Goal: Task Accomplishment & Management: Complete application form

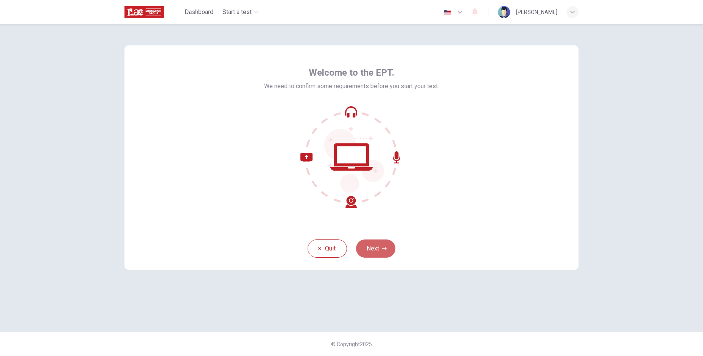
click at [391, 246] on button "Next" at bounding box center [375, 249] width 39 height 18
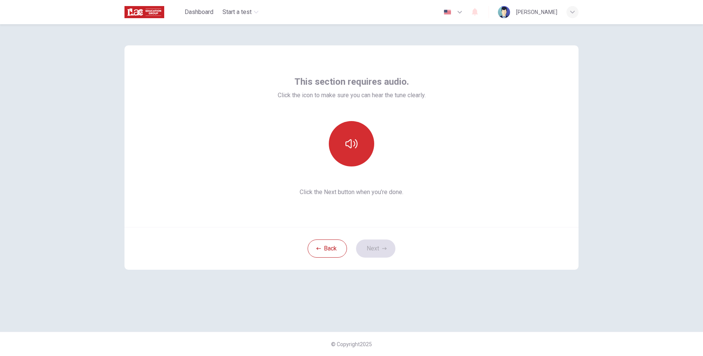
click at [359, 145] on button "button" at bounding box center [351, 143] width 45 height 45
click at [375, 243] on button "Next" at bounding box center [375, 249] width 39 height 18
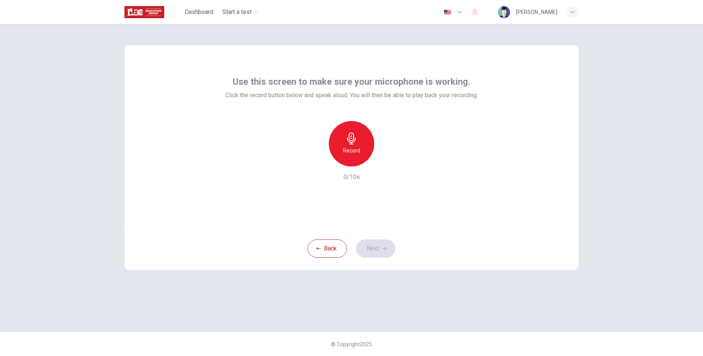
click at [356, 147] on h6 "Record" at bounding box center [351, 150] width 17 height 9
click at [356, 159] on div "Stop" at bounding box center [351, 143] width 45 height 45
click at [385, 159] on icon "button" at bounding box center [387, 161] width 8 height 8
click at [387, 244] on button "Next" at bounding box center [375, 249] width 39 height 18
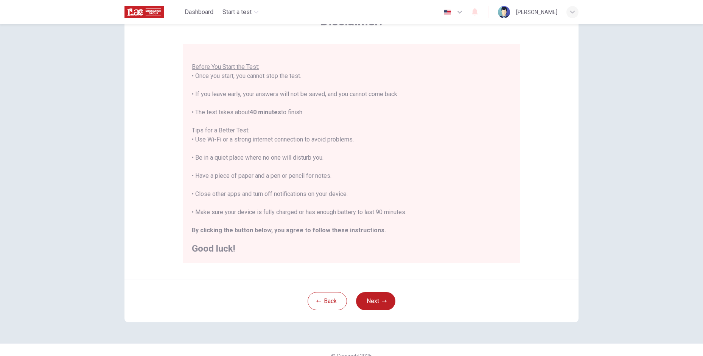
scroll to position [65, 0]
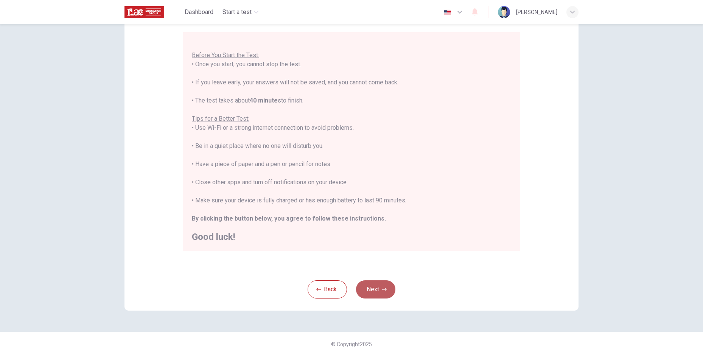
click at [387, 282] on button "Next" at bounding box center [375, 289] width 39 height 18
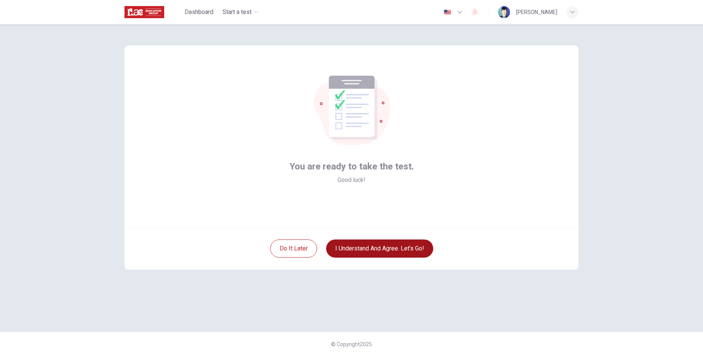
click at [384, 253] on button "I understand and agree. Let’s go!" at bounding box center [379, 249] width 107 height 18
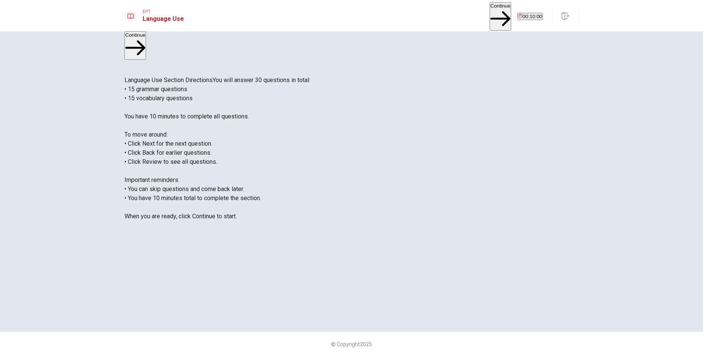
drag, startPoint x: 203, startPoint y: 100, endPoint x: 221, endPoint y: 98, distance: 18.6
click at [222, 98] on span "You will answer 30 questions in total: • 15 grammar questions • 15 vocabulary q…" at bounding box center [217, 147] width 186 height 143
click at [194, 104] on span "You will answer 30 questions in total: • 15 grammar questions • 15 vocabulary q…" at bounding box center [217, 147] width 186 height 143
click at [490, 16] on button "Continue" at bounding box center [501, 16] width 22 height 28
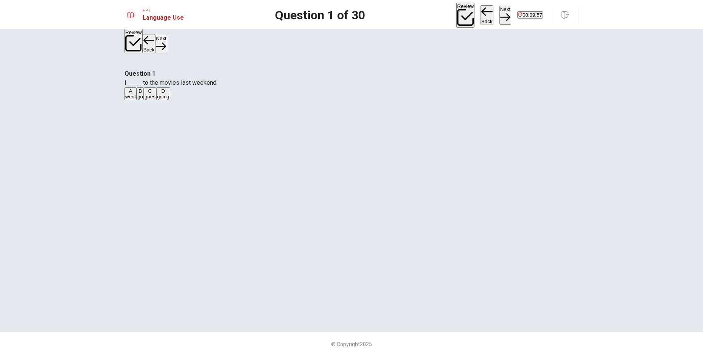
click at [137, 100] on button "A went" at bounding box center [130, 93] width 12 height 13
click at [499, 17] on button "Next" at bounding box center [505, 15] width 12 height 19
click at [133, 100] on button "A are" at bounding box center [128, 93] width 9 height 13
click at [499, 16] on button "Next" at bounding box center [505, 15] width 12 height 19
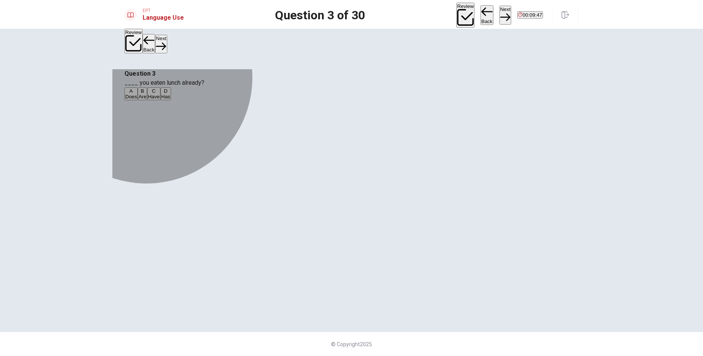
click at [160, 100] on button "C Have" at bounding box center [153, 93] width 13 height 13
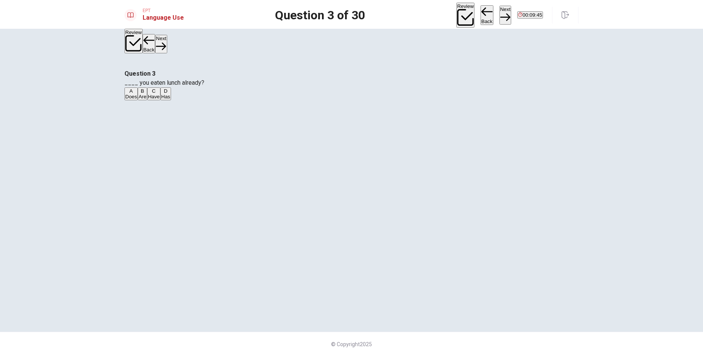
click at [499, 11] on button "Next" at bounding box center [505, 15] width 12 height 19
click at [209, 100] on button "D has lived" at bounding box center [199, 93] width 22 height 13
click at [500, 12] on icon "button" at bounding box center [505, 17] width 10 height 10
click at [481, 11] on button "Back" at bounding box center [487, 15] width 13 height 20
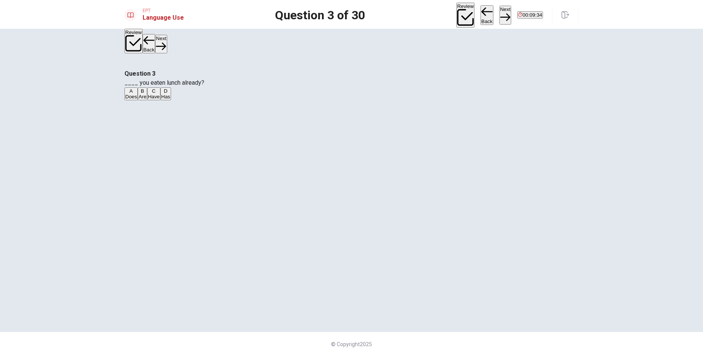
click at [481, 11] on button "Back" at bounding box center [487, 15] width 13 height 20
click at [499, 14] on button "Next" at bounding box center [505, 15] width 12 height 19
click at [478, 14] on div "Review Back Next 00:09:31" at bounding box center [499, 15] width 87 height 25
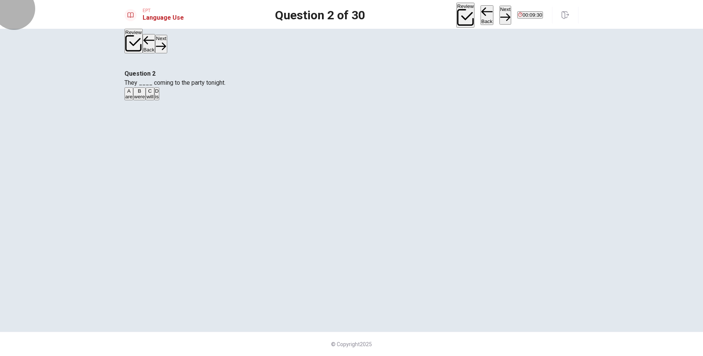
click at [499, 14] on button "Next" at bounding box center [505, 15] width 12 height 19
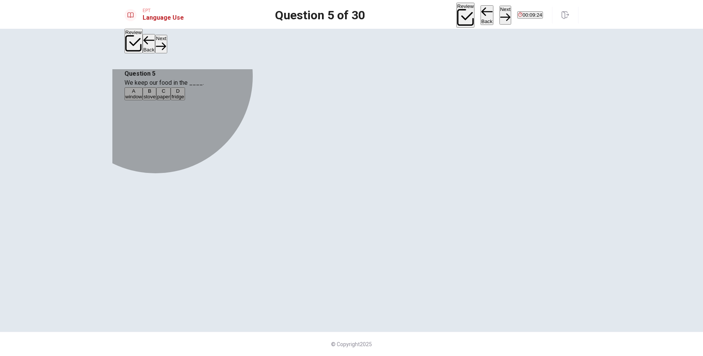
click at [185, 100] on button "D fridge" at bounding box center [178, 93] width 14 height 13
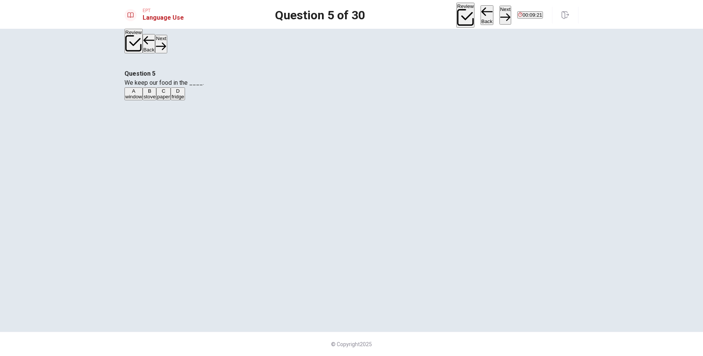
click at [499, 17] on button "Next" at bounding box center [505, 15] width 12 height 19
click at [147, 100] on button "B lamp" at bounding box center [140, 93] width 12 height 13
click at [500, 15] on icon "button" at bounding box center [505, 17] width 10 height 10
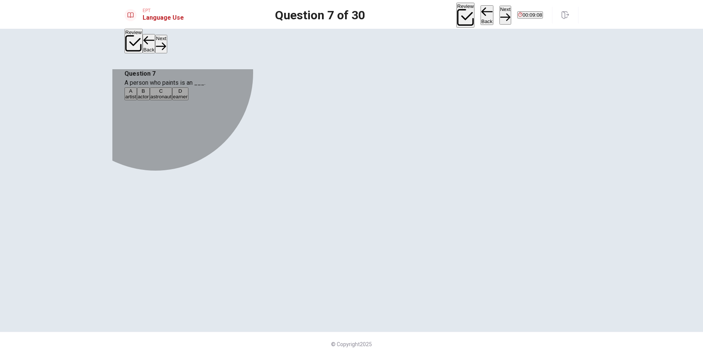
click at [137, 100] on button "A artist" at bounding box center [130, 93] width 12 height 13
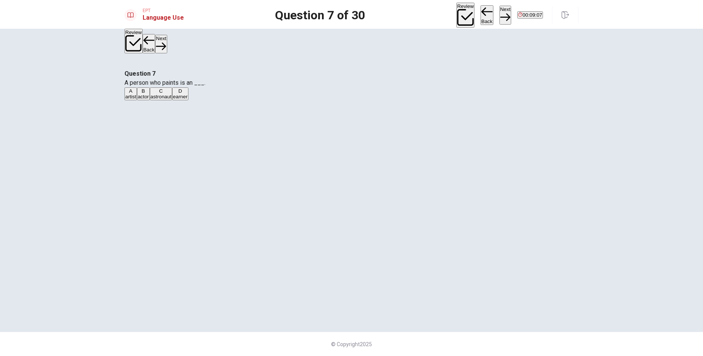
click at [499, 17] on button "Next" at bounding box center [505, 15] width 12 height 19
click at [149, 100] on button "B pencil" at bounding box center [141, 93] width 15 height 13
click at [499, 13] on button "Next" at bounding box center [505, 15] width 12 height 19
click at [166, 100] on span "leg" at bounding box center [162, 97] width 7 height 6
click at [499, 12] on button "Next" at bounding box center [505, 15] width 12 height 19
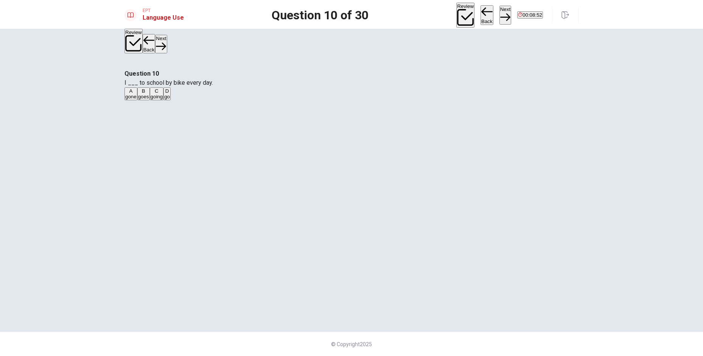
click at [171, 100] on button "D go" at bounding box center [166, 93] width 7 height 13
click at [499, 9] on button "Next" at bounding box center [505, 15] width 12 height 19
click at [152, 100] on span "will be" at bounding box center [145, 97] width 14 height 6
click at [499, 19] on button "Next" at bounding box center [505, 15] width 12 height 19
click at [215, 100] on span "were having" at bounding box center [200, 97] width 27 height 6
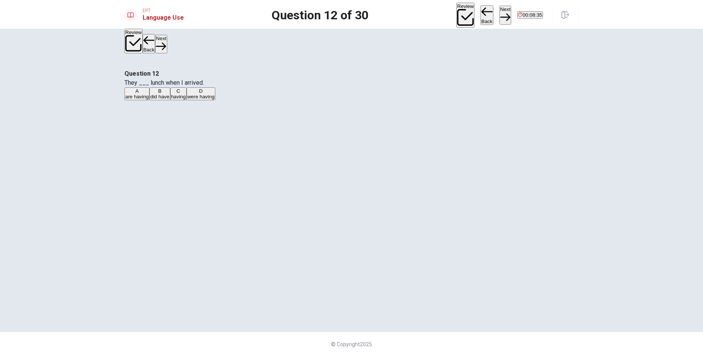
click at [499, 13] on button "Next" at bounding box center [505, 15] width 12 height 19
click at [154, 100] on span "was studying" at bounding box center [139, 97] width 29 height 6
click at [499, 14] on button "Next" at bounding box center [505, 15] width 12 height 19
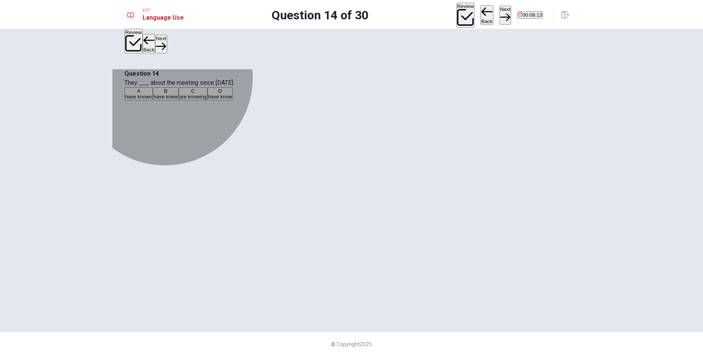
click at [153, 100] on button "A have known" at bounding box center [138, 93] width 28 height 13
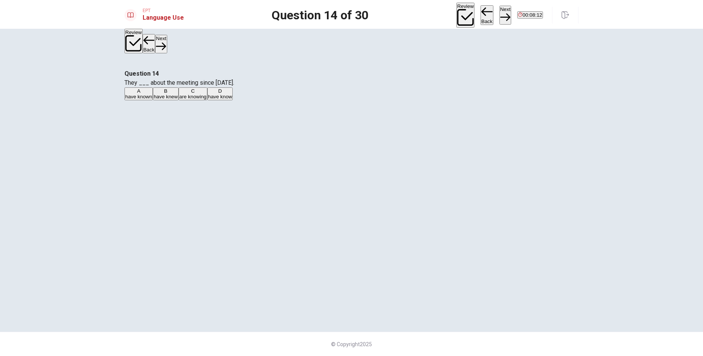
click at [499, 17] on button "Next" at bounding box center [505, 15] width 12 height 19
click at [320, 100] on span "to ask someone to join or come to an event" at bounding box center [271, 97] width 96 height 6
click at [499, 14] on button "Next" at bounding box center [505, 15] width 12 height 19
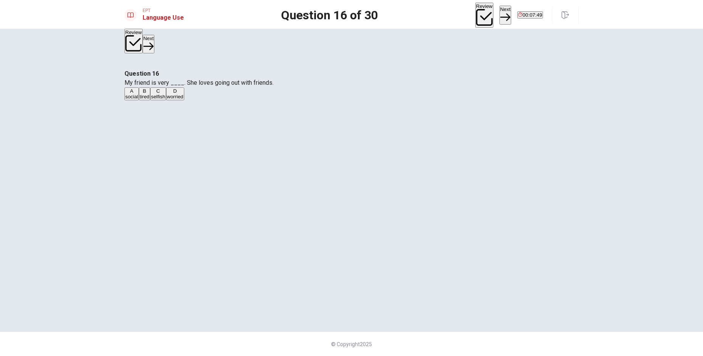
click at [138, 100] on span "social" at bounding box center [131, 97] width 13 height 6
click at [499, 17] on button "Next" at bounding box center [505, 15] width 12 height 19
click at [177, 100] on span "boring" at bounding box center [170, 97] width 14 height 6
click at [499, 15] on button "Next" at bounding box center [505, 15] width 12 height 19
click at [148, 100] on button "B easy" at bounding box center [142, 93] width 12 height 13
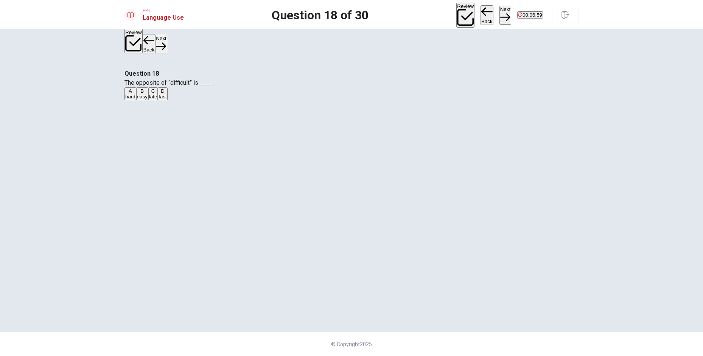
click at [499, 12] on button "Next" at bounding box center [505, 15] width 12 height 19
drag, startPoint x: 314, startPoint y: 110, endPoint x: 365, endPoint y: 129, distance: 53.9
click at [317, 101] on div "Question 19 She is studying ____ to become a doctor. A medicine B art C law D c…" at bounding box center [351, 85] width 454 height 32
click at [145, 100] on span "medicine" at bounding box center [135, 97] width 20 height 6
click at [499, 14] on button "Next" at bounding box center [505, 15] width 12 height 19
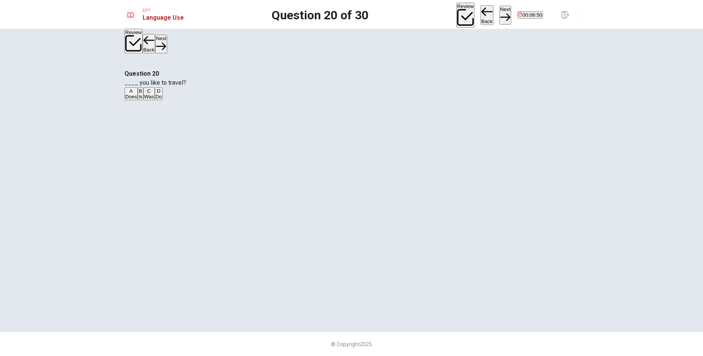
click at [162, 100] on span "Do" at bounding box center [159, 97] width 6 height 6
click at [499, 14] on button "Next" at bounding box center [505, 15] width 12 height 19
drag, startPoint x: 324, startPoint y: 173, endPoint x: 389, endPoint y: 182, distance: 66.0
click at [181, 100] on button "C fill out" at bounding box center [173, 93] width 15 height 13
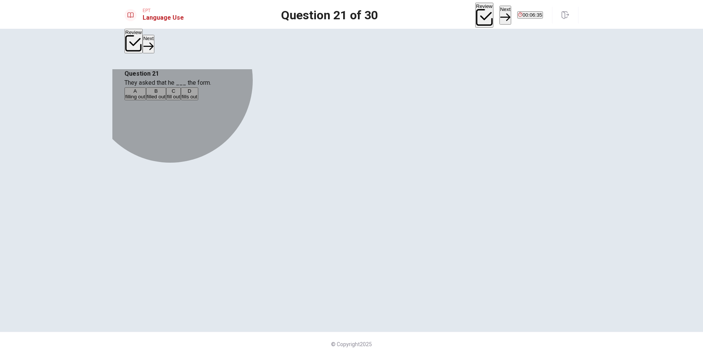
click at [198, 100] on button "D fills out" at bounding box center [189, 93] width 17 height 13
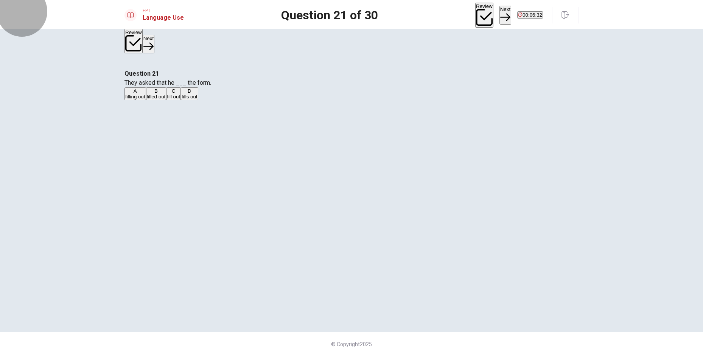
click at [499, 17] on button "Next" at bounding box center [505, 15] width 12 height 19
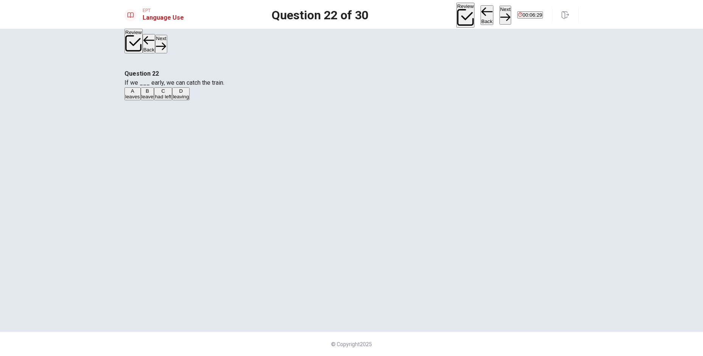
click at [154, 100] on button "B leave" at bounding box center [148, 93] width 14 height 13
click at [499, 17] on button "Next" at bounding box center [505, 15] width 12 height 19
click at [151, 100] on button "B had" at bounding box center [146, 93] width 10 height 13
click at [499, 10] on button "Next" at bounding box center [505, 15] width 12 height 19
click at [206, 100] on button "C received" at bounding box center [195, 93] width 20 height 13
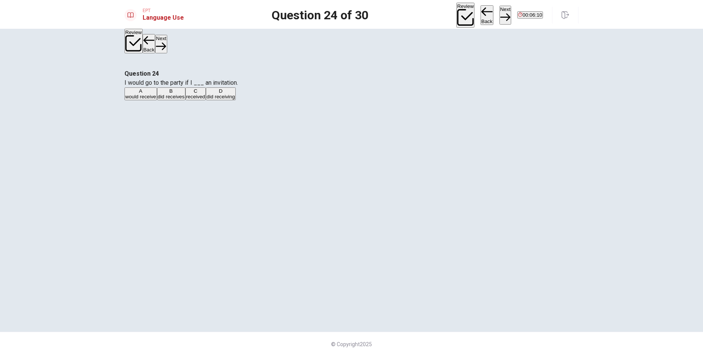
click at [499, 8] on button "Next" at bounding box center [505, 15] width 12 height 19
click at [138, 100] on button "A delay" at bounding box center [131, 93] width 14 height 13
click at [499, 16] on button "Next" at bounding box center [505, 15] width 12 height 19
click at [209, 100] on button "D an object" at bounding box center [198, 93] width 22 height 13
click at [499, 15] on button "Next" at bounding box center [505, 15] width 12 height 19
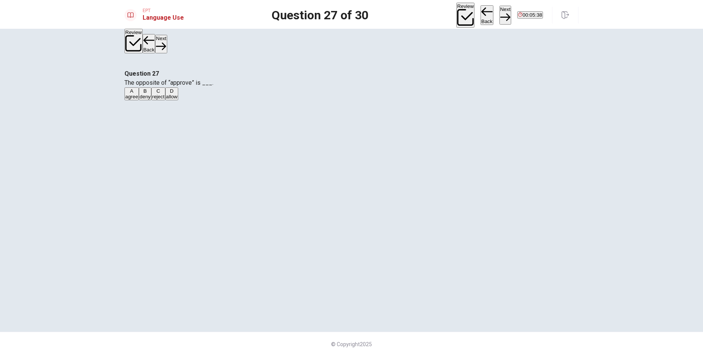
click at [165, 100] on button "C reject" at bounding box center [158, 93] width 14 height 13
click at [499, 16] on button "Next" at bounding box center [505, 15] width 12 height 19
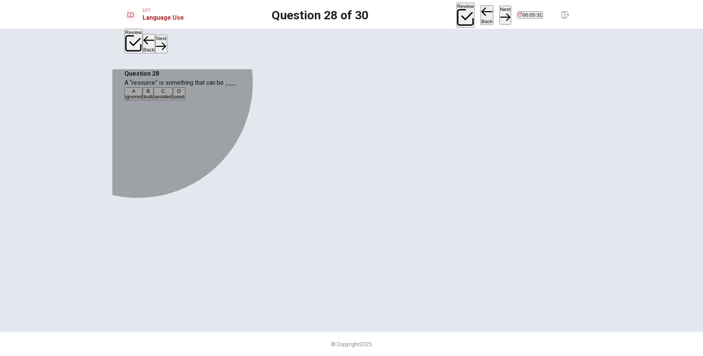
click at [185, 100] on span "used" at bounding box center [179, 97] width 11 height 6
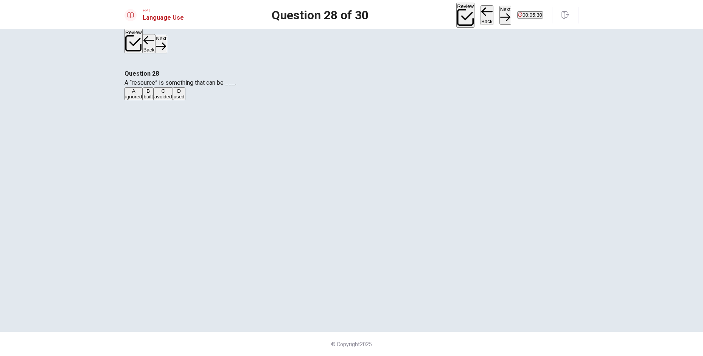
click at [499, 17] on button "Next" at bounding box center [505, 15] width 12 height 19
click at [154, 100] on button "A manufacture" at bounding box center [139, 93] width 30 height 13
click at [499, 12] on button "Next" at bounding box center [505, 15] width 12 height 19
click at [138, 100] on button "A being" at bounding box center [131, 93] width 14 height 13
click at [499, 12] on button "Next" at bounding box center [505, 15] width 12 height 19
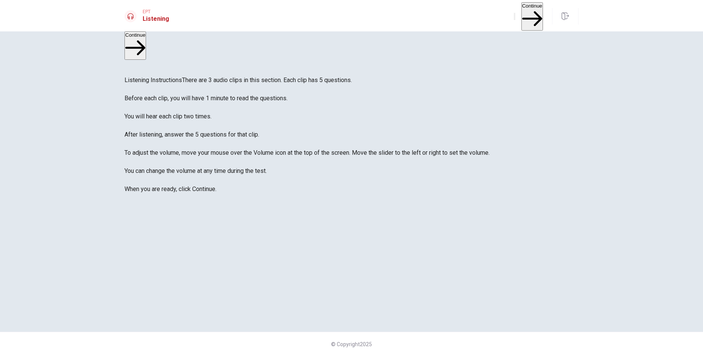
click at [535, 15] on button "Continue" at bounding box center [532, 16] width 22 height 28
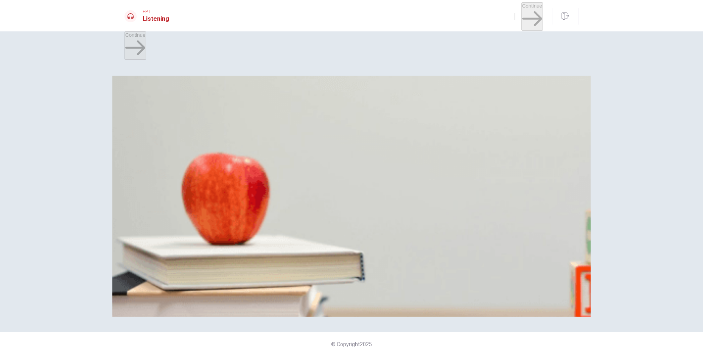
scroll to position [38, 0]
drag, startPoint x: 144, startPoint y: 108, endPoint x: 134, endPoint y: 111, distance: 10.1
click at [134, 253] on div at bounding box center [351, 253] width 454 height 0
click at [197, 147] on span "Two hours" at bounding box center [185, 144] width 23 height 6
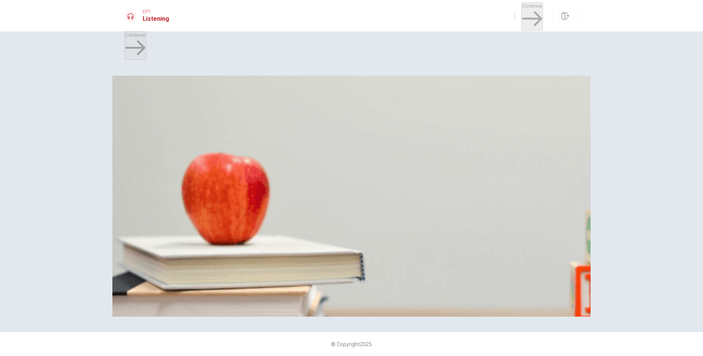
scroll to position [0, 0]
click at [199, 115] on span "By car service" at bounding box center [184, 112] width 32 height 6
click at [194, 166] on button "B Find a place to eat" at bounding box center [172, 172] width 43 height 13
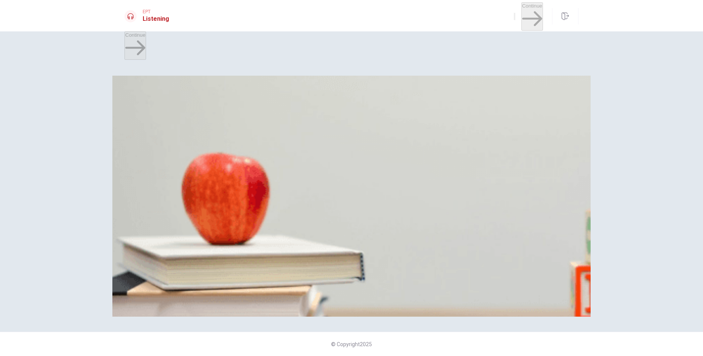
click at [233, 198] on button "B [GEOGRAPHIC_DATA]" at bounding box center [206, 204] width 54 height 13
click at [141, 236] on span "[DATE]" at bounding box center [133, 239] width 16 height 6
click at [521, 16] on button "Continue" at bounding box center [532, 16] width 22 height 28
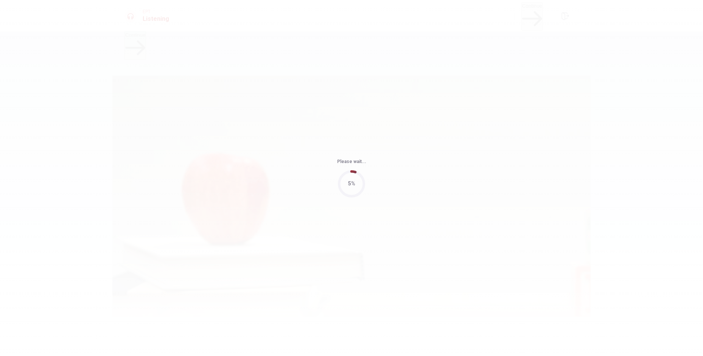
type input "50"
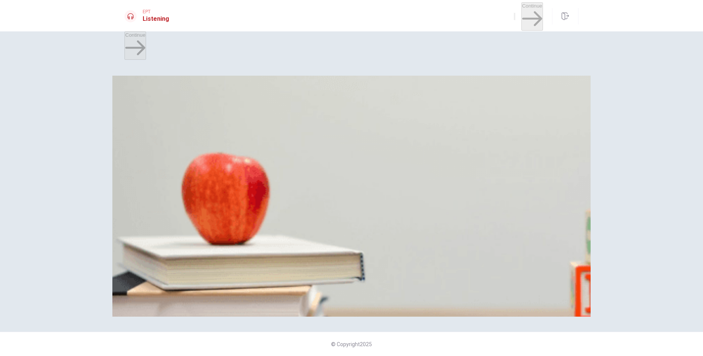
scroll to position [378, 0]
drag, startPoint x: 168, startPoint y: 107, endPoint x: 198, endPoint y: 107, distance: 29.9
click at [178, 253] on div at bounding box center [351, 253] width 454 height 0
drag, startPoint x: 376, startPoint y: 205, endPoint x: 454, endPoint y: 208, distance: 78.0
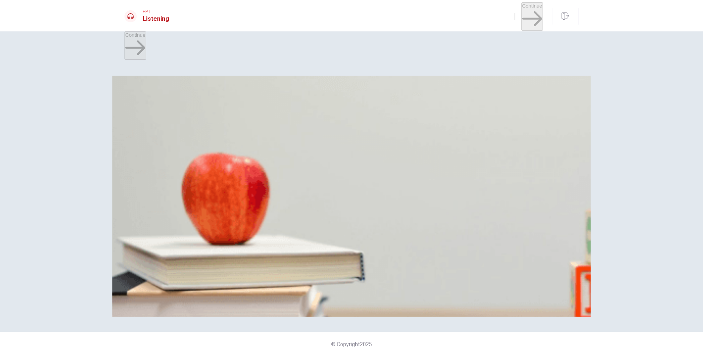
click at [177, 230] on button "B A road trip" at bounding box center [164, 236] width 25 height 13
click at [179, 173] on span "A scenic mountain route" at bounding box center [152, 176] width 54 height 6
click at [169, 111] on span "Ten to eleven hours" at bounding box center [147, 112] width 44 height 6
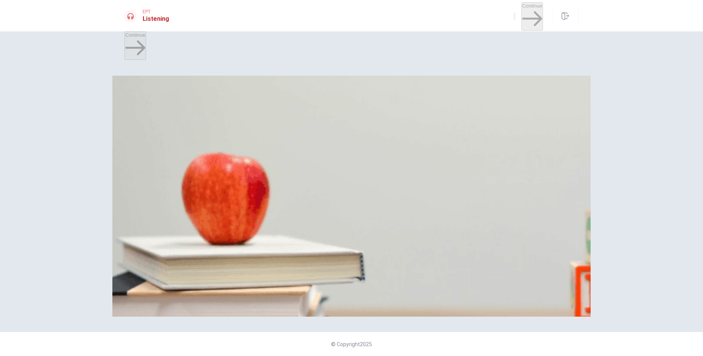
scroll to position [189, 0]
click at [182, 141] on span "Because it’s peak season" at bounding box center [153, 144] width 57 height 6
click at [163, 198] on button "A Make a checklist" at bounding box center [143, 204] width 39 height 13
click at [528, 7] on button "Continue" at bounding box center [532, 16] width 22 height 28
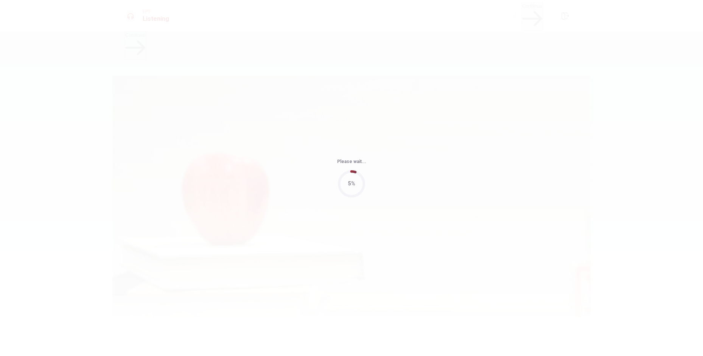
type input "46"
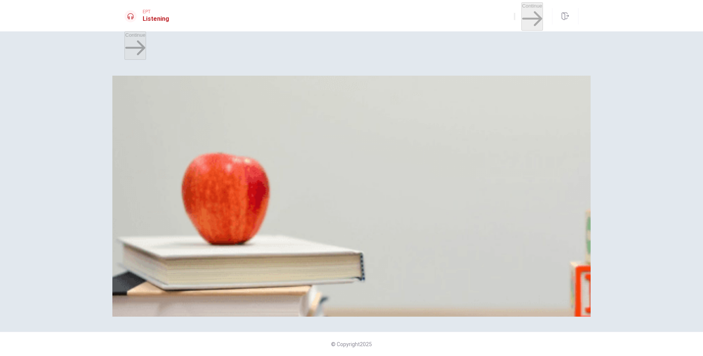
scroll to position [706, 0]
click at [263, 236] on span "Unexpected questions" at bounding box center [238, 239] width 50 height 6
click at [213, 147] on span "The STAR method" at bounding box center [192, 144] width 41 height 6
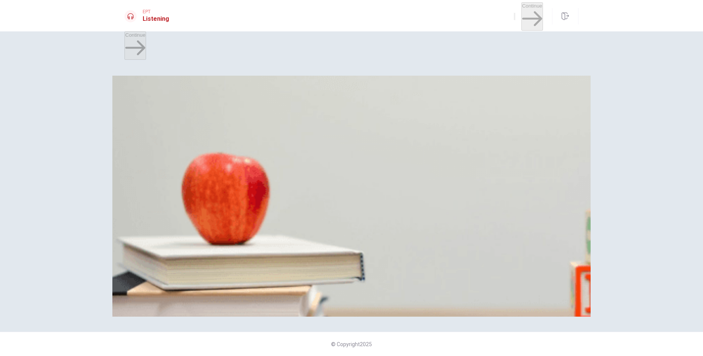
click at [411, 210] on span "Mention a real weakness and show improvement" at bounding box center [356, 208] width 109 height 6
click at [183, 179] on button "B A navy suit" at bounding box center [170, 172] width 26 height 13
click at [205, 112] on span "Researched the company’s projects" at bounding box center [165, 112] width 80 height 6
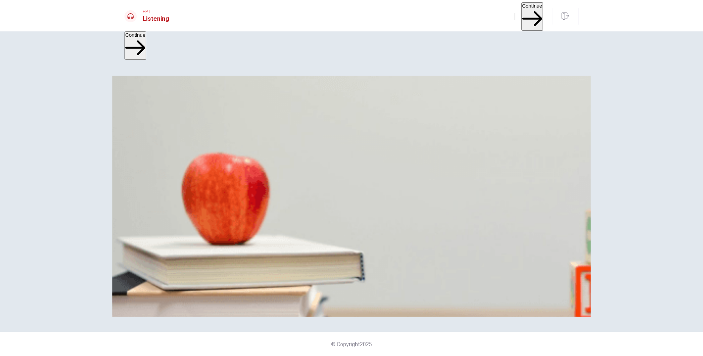
scroll to position [492, 0]
click at [526, 14] on button "Continue" at bounding box center [532, 16] width 22 height 28
drag, startPoint x: 277, startPoint y: 245, endPoint x: 283, endPoint y: 252, distance: 9.4
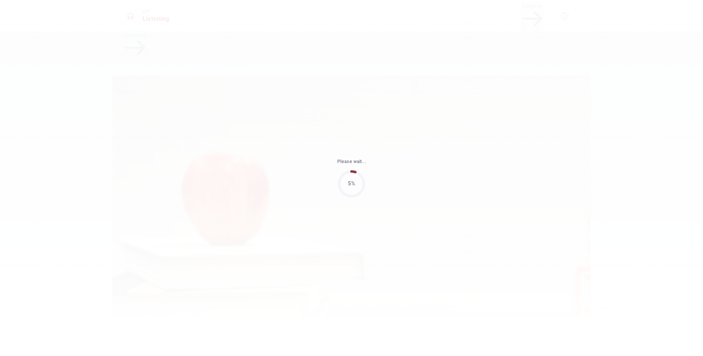
type input "55"
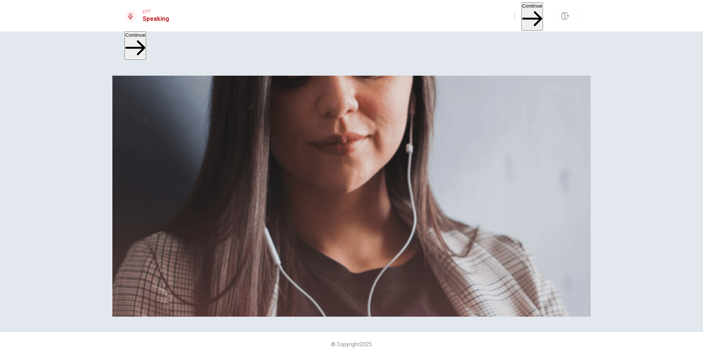
scroll to position [53, 0]
click at [534, 15] on button "Continue" at bounding box center [532, 16] width 22 height 28
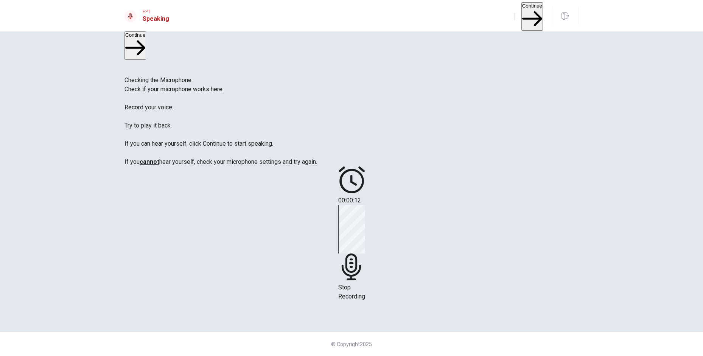
click at [365, 284] on span "Stop Recording" at bounding box center [351, 292] width 27 height 16
click at [363, 201] on div at bounding box center [351, 213] width 23 height 25
click at [341, 233] on icon "Record Again" at bounding box center [341, 233] width 0 height 0
click at [365, 284] on span "Stop Recording" at bounding box center [351, 292] width 27 height 16
click at [342, 233] on icon "Play Audio" at bounding box center [342, 233] width 0 height 0
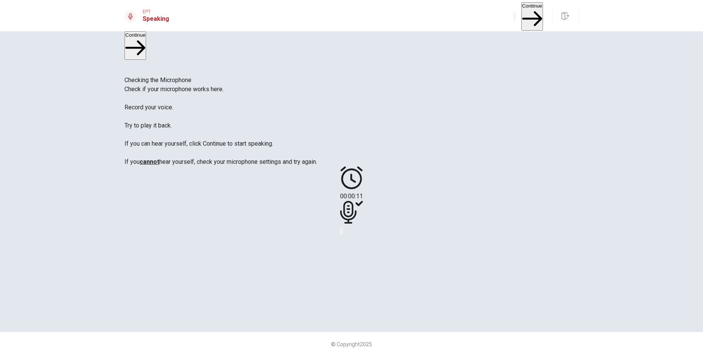
click at [525, 14] on button "Continue" at bounding box center [532, 16] width 22 height 28
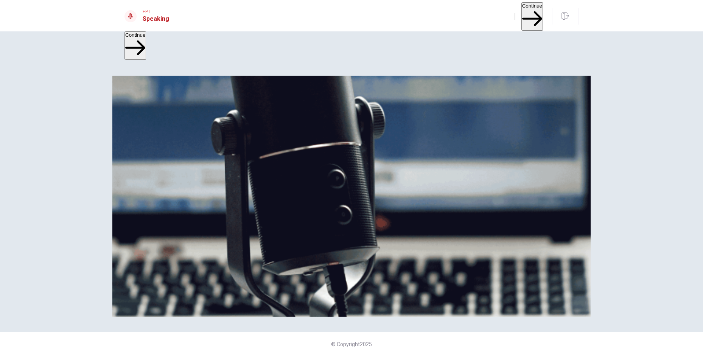
click at [524, 14] on button "Continue" at bounding box center [532, 16] width 22 height 28
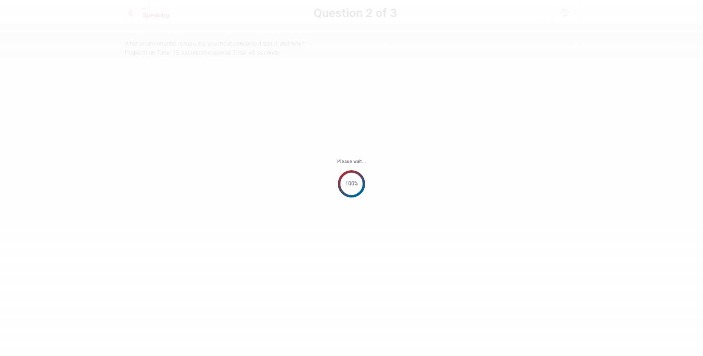
scroll to position [0, 0]
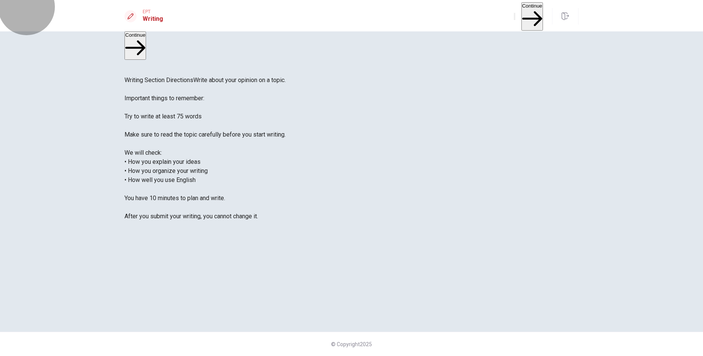
click at [524, 12] on button "Continue" at bounding box center [532, 16] width 22 height 28
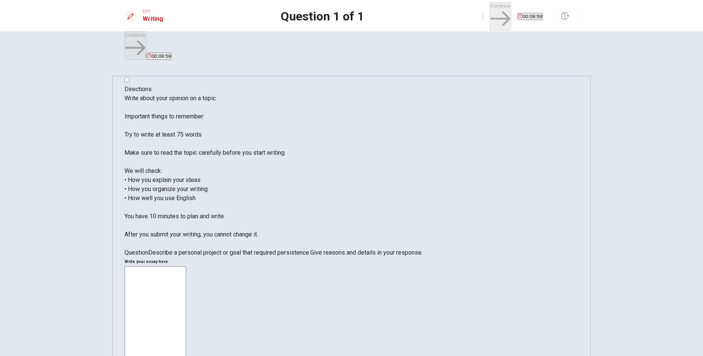
drag, startPoint x: 221, startPoint y: 74, endPoint x: 227, endPoint y: 75, distance: 5.9
click at [227, 95] on span "Write about your opinion on a topic. Important things to remember: Try to write…" at bounding box center [204, 166] width 161 height 143
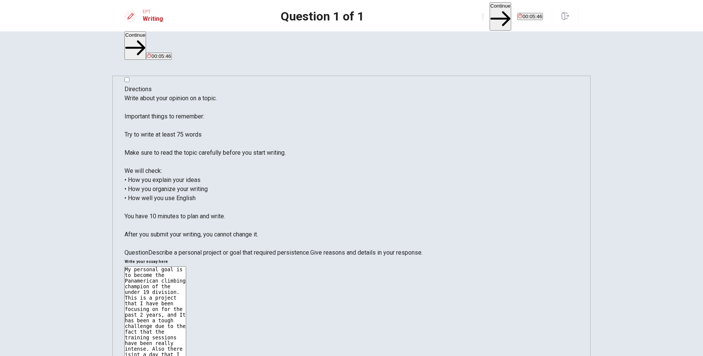
drag, startPoint x: 372, startPoint y: 112, endPoint x: 400, endPoint y: 112, distance: 27.6
drag, startPoint x: 428, startPoint y: 110, endPoint x: 495, endPoint y: 110, distance: 67.0
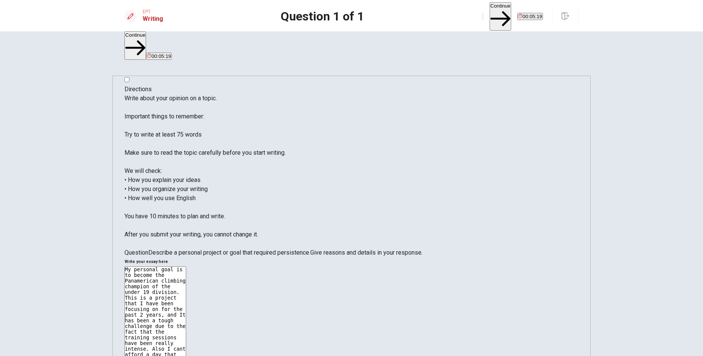
drag, startPoint x: 504, startPoint y: 113, endPoint x: 512, endPoint y: 114, distance: 7.2
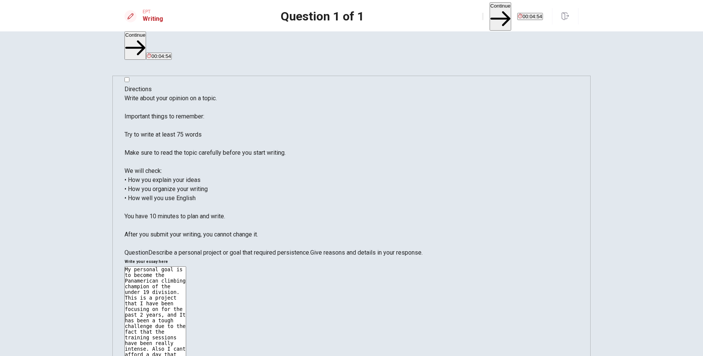
drag, startPoint x: 507, startPoint y: 113, endPoint x: 515, endPoint y: 112, distance: 7.6
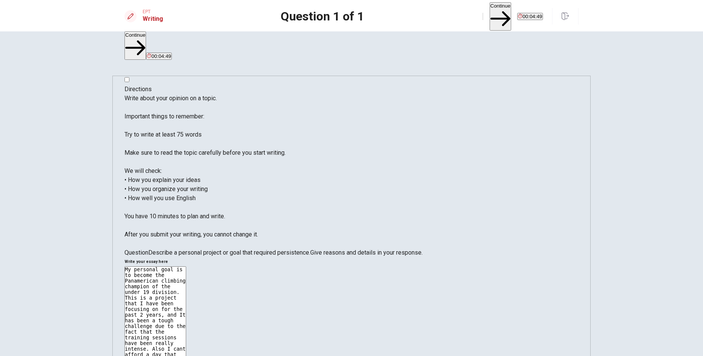
drag, startPoint x: 504, startPoint y: 112, endPoint x: 514, endPoint y: 112, distance: 9.5
drag, startPoint x: 507, startPoint y: 112, endPoint x: 563, endPoint y: 115, distance: 55.7
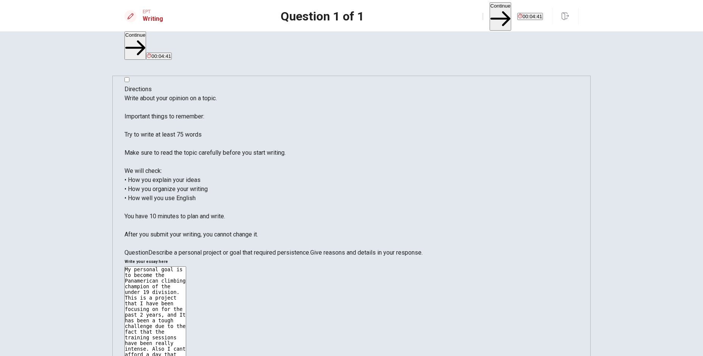
drag, startPoint x: 532, startPoint y: 112, endPoint x: 566, endPoint y: 109, distance: 33.8
type textarea "My personal goal is to become the Panamerican climbing champion of the under 19…"
click at [490, 16] on button "Continue" at bounding box center [501, 16] width 22 height 28
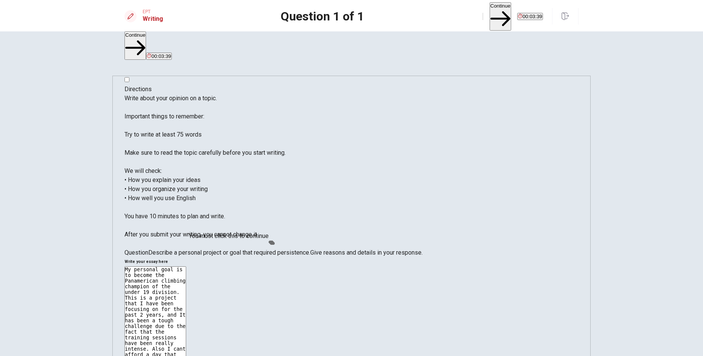
drag, startPoint x: 266, startPoint y: 243, endPoint x: 271, endPoint y: 244, distance: 5.4
click at [269, 244] on body "This site uses cookies, as explained in our Privacy Policy . If you agree to th…" at bounding box center [351, 178] width 703 height 356
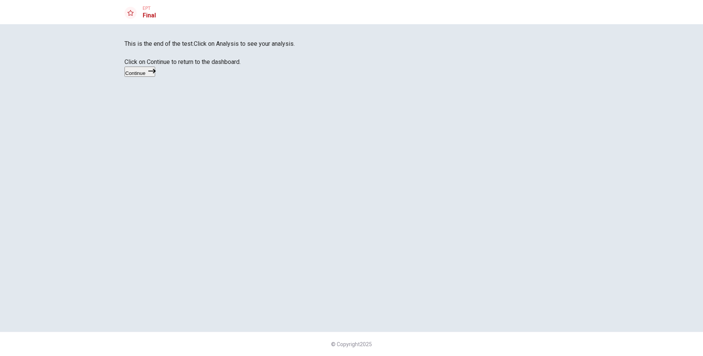
click at [155, 77] on button "Continue" at bounding box center [139, 72] width 31 height 10
